Goal: Information Seeking & Learning: Learn about a topic

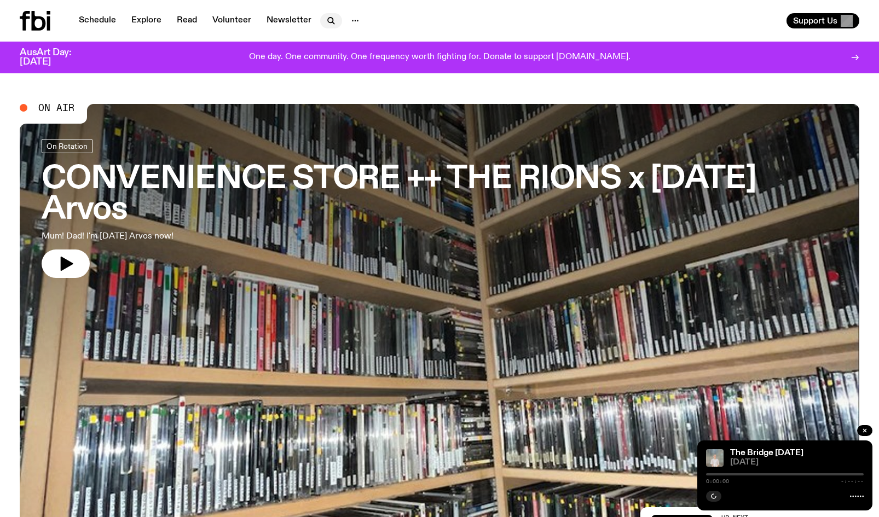
click at [327, 21] on icon "button" at bounding box center [331, 20] width 13 height 13
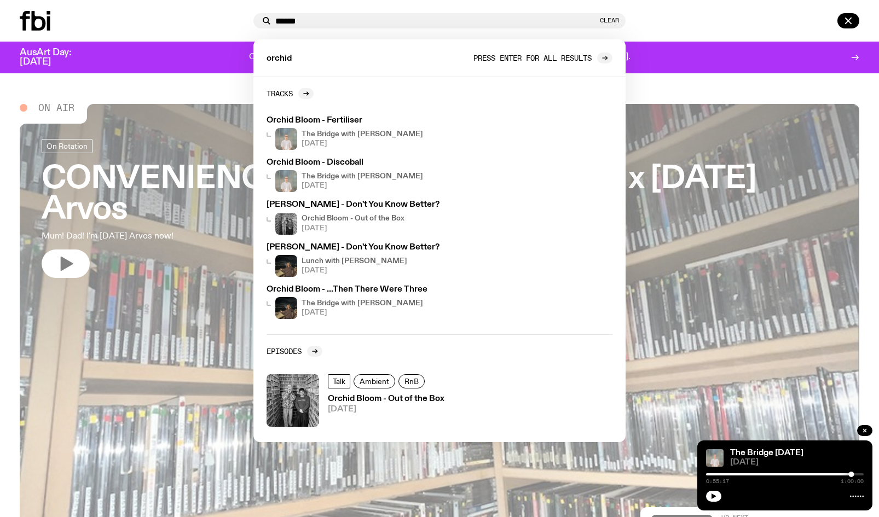
type input "******"
click at [604, 60] on icon at bounding box center [605, 58] width 7 height 7
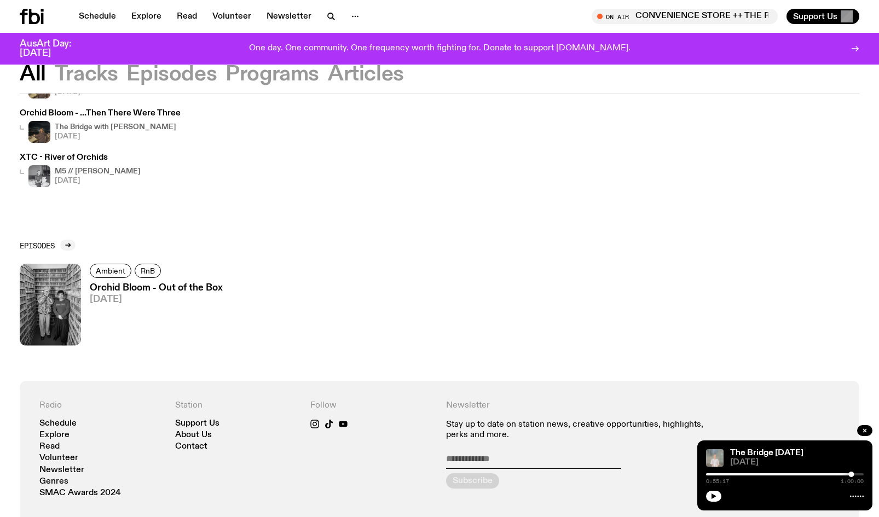
scroll to position [257, 0]
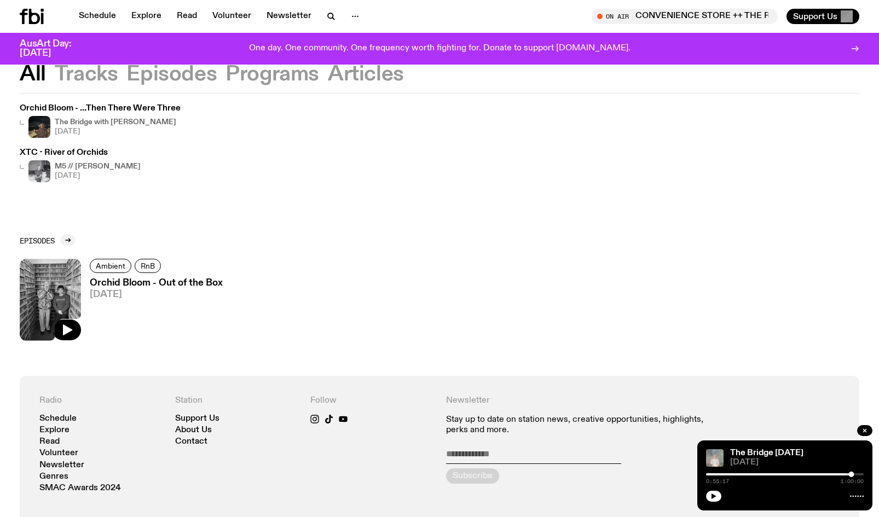
click at [126, 280] on h3 "Orchid Bloom - Out of the Box" at bounding box center [156, 283] width 133 height 9
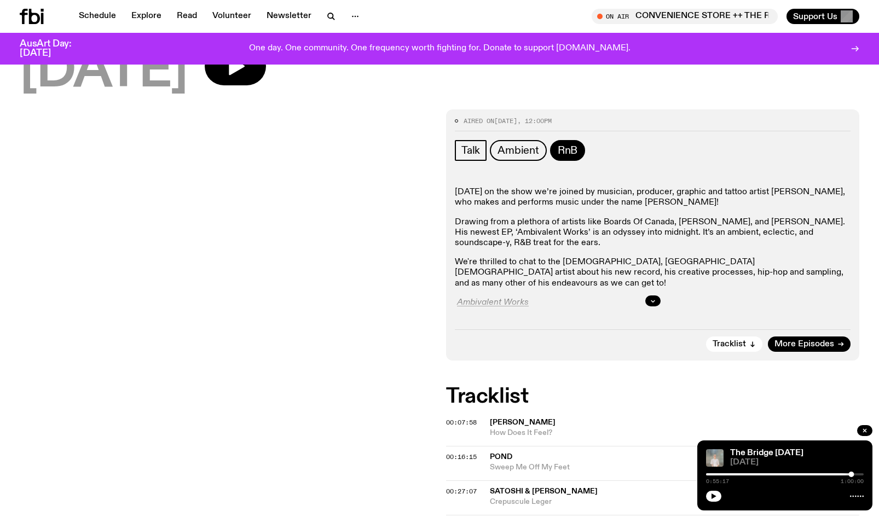
scroll to position [103, 0]
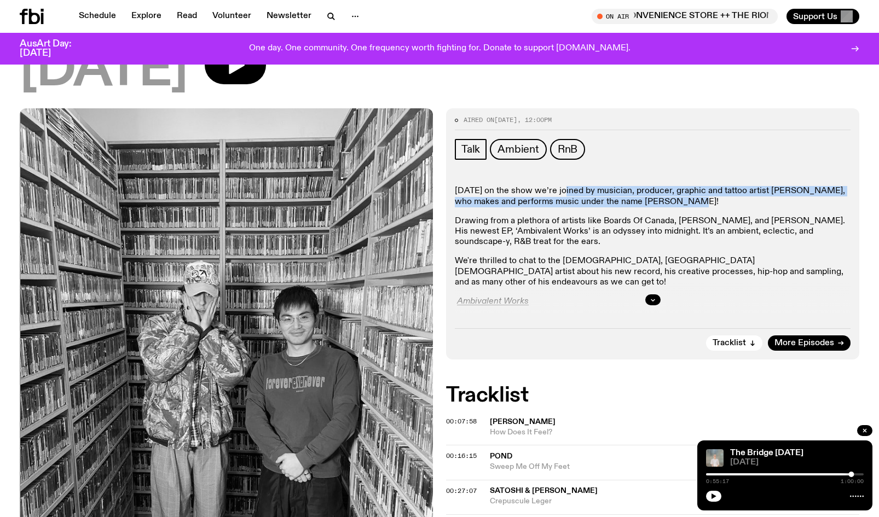
drag, startPoint x: 563, startPoint y: 192, endPoint x: 722, endPoint y: 200, distance: 159.6
click at [722, 200] on p "[DATE] on the show we’re joined by musician, producer, graphic and tattoo artis…" at bounding box center [653, 196] width 396 height 21
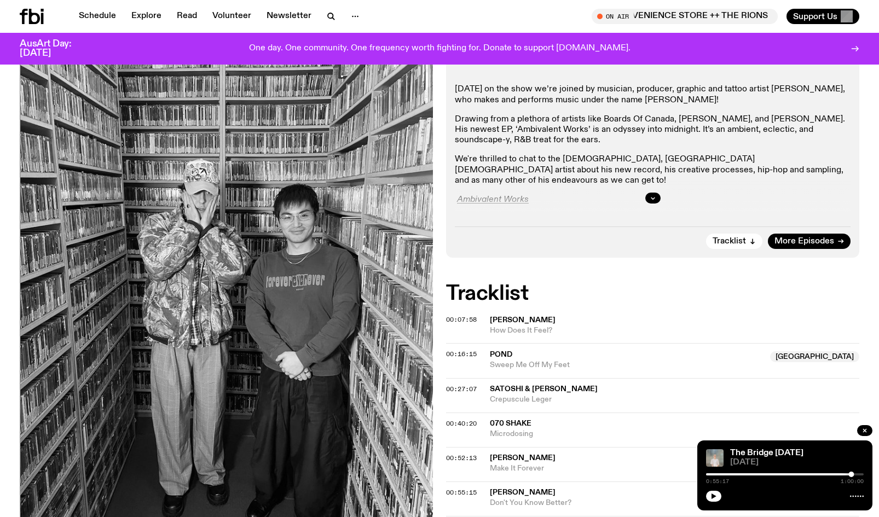
scroll to position [241, 0]
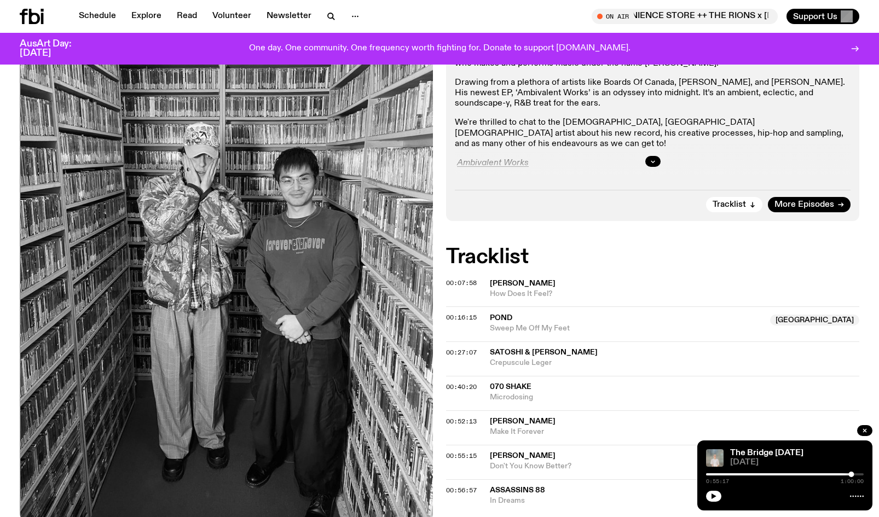
click at [662, 158] on div at bounding box center [653, 161] width 396 height 35
click at [655, 160] on icon "button" at bounding box center [653, 161] width 7 height 7
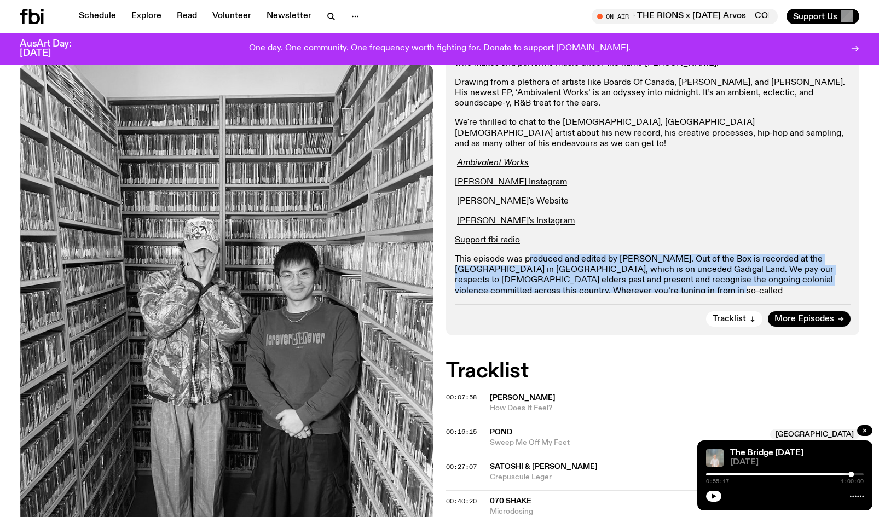
drag, startPoint x: 530, startPoint y: 244, endPoint x: 603, endPoint y: 285, distance: 83.3
click at [603, 285] on div "[DATE] on the show we’re joined by musician, producer, graphic and tattoo artis…" at bounding box center [653, 182] width 396 height 269
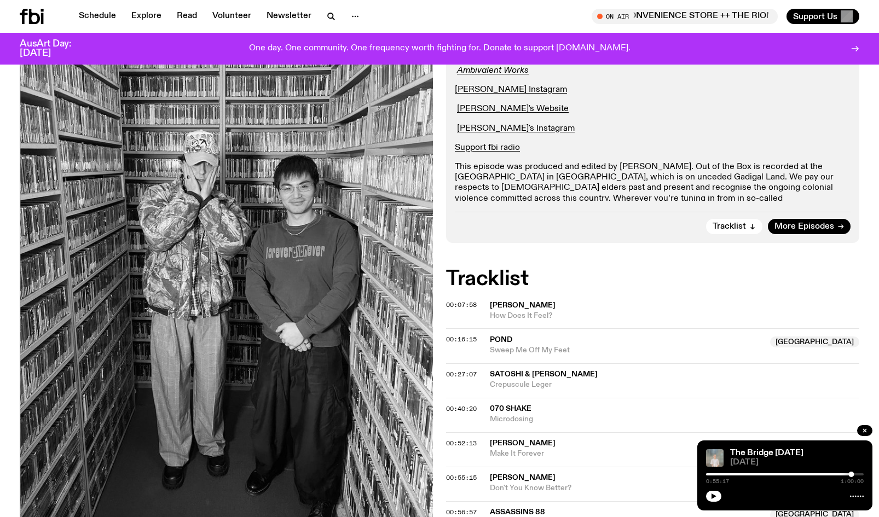
scroll to position [335, 0]
